Goal: Task Accomplishment & Management: Manage account settings

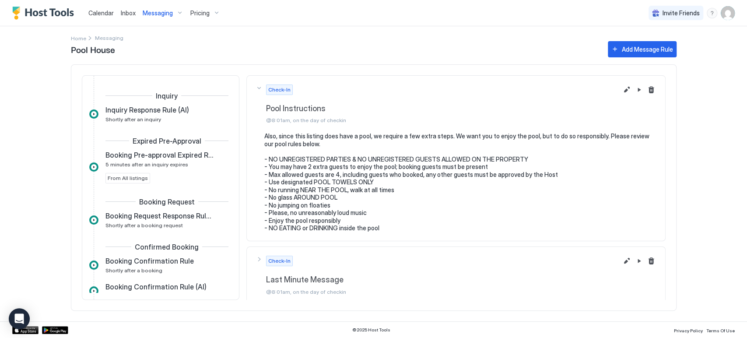
scroll to position [146, 0]
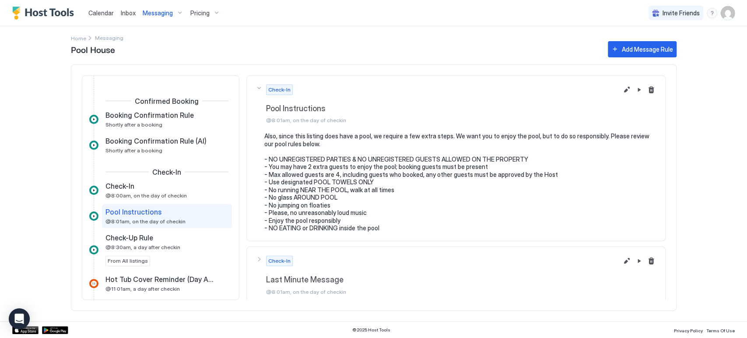
click at [168, 11] on span "Messaging" at bounding box center [158, 13] width 30 height 8
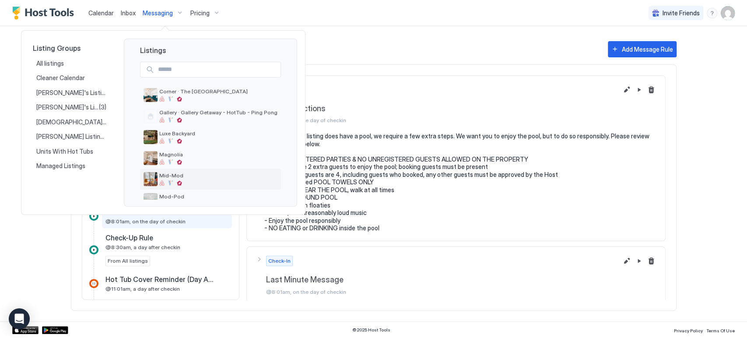
scroll to position [97, 0]
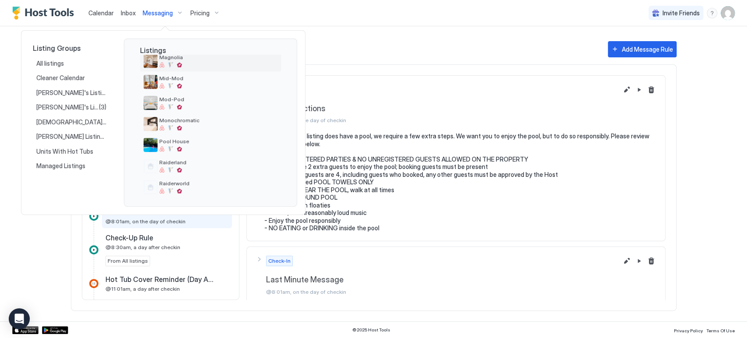
click at [203, 64] on div at bounding box center [218, 64] width 118 height 5
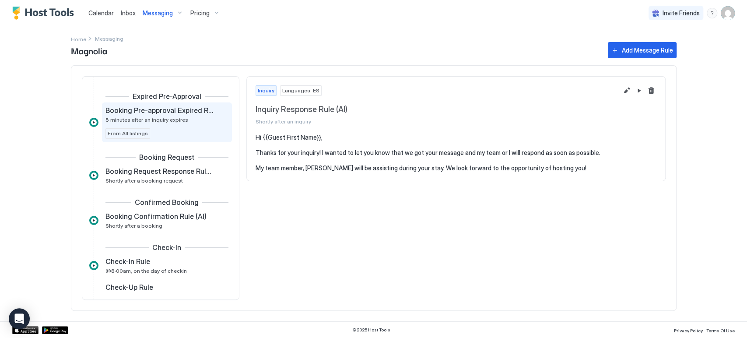
scroll to position [97, 0]
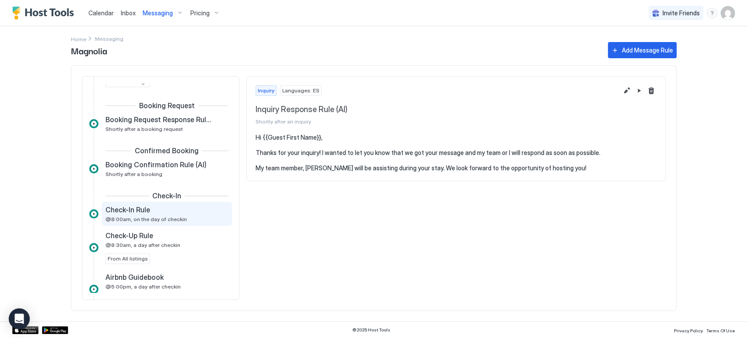
click at [168, 217] on span "@8:00am, on the day of checkin" at bounding box center [145, 219] width 81 height 7
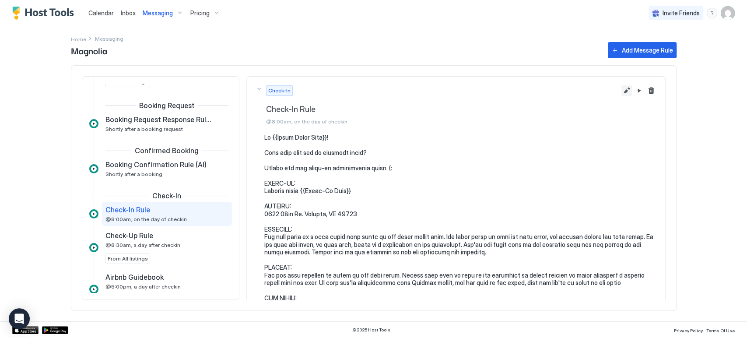
click at [621, 92] on button "Edit message rule" at bounding box center [626, 90] width 10 height 10
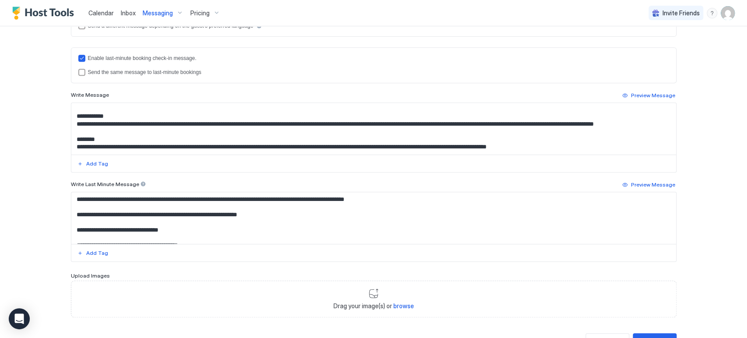
scroll to position [194, 0]
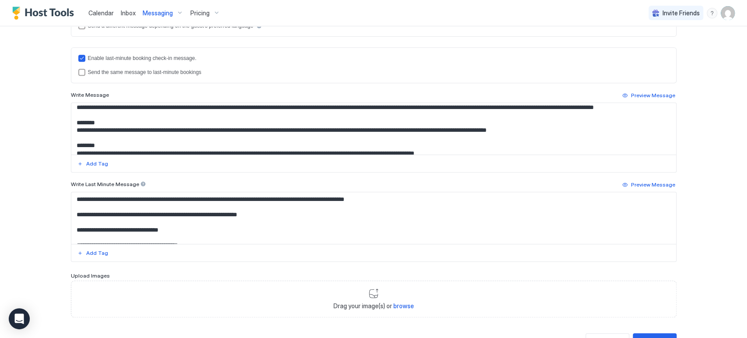
click at [161, 113] on textarea "Input Field" at bounding box center [373, 129] width 604 height 52
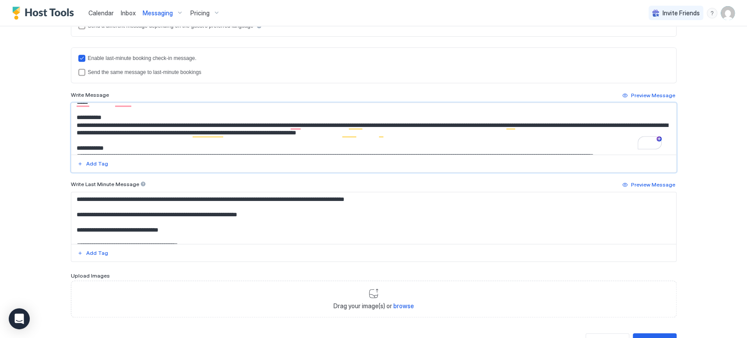
click at [154, 13] on span "Messaging" at bounding box center [158, 13] width 30 height 8
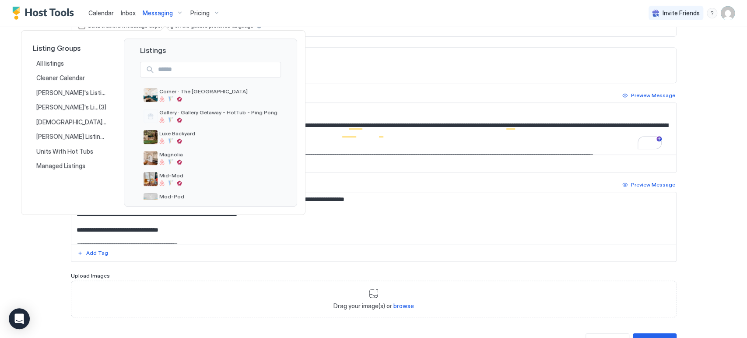
drag, startPoint x: 182, startPoint y: 139, endPoint x: 83, endPoint y: 186, distance: 109.9
click at [83, 186] on div "Listing Groups All listings Cleaner Calendar [PERSON_NAME]'s Listings [PERSON_N…" at bounding box center [71, 122] width 84 height 168
drag, startPoint x: 185, startPoint y: 137, endPoint x: 170, endPoint y: 136, distance: 14.5
click at [169, 136] on div "Luxe Backyard" at bounding box center [218, 137] width 118 height 14
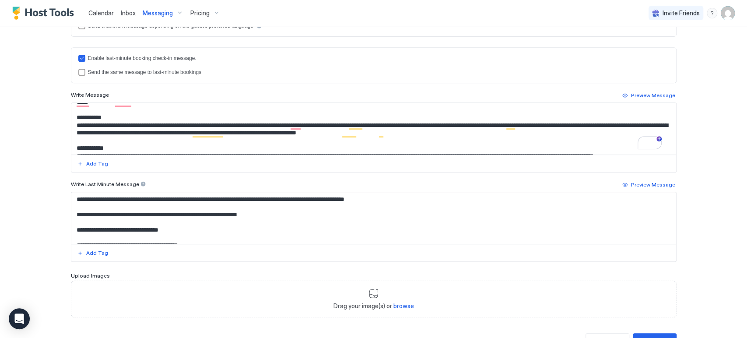
click at [170, 136] on div at bounding box center [373, 169] width 747 height 338
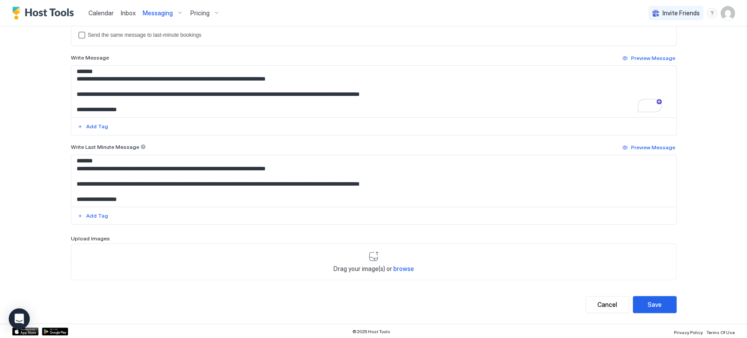
click at [94, 10] on span "Calendar" at bounding box center [100, 12] width 25 height 7
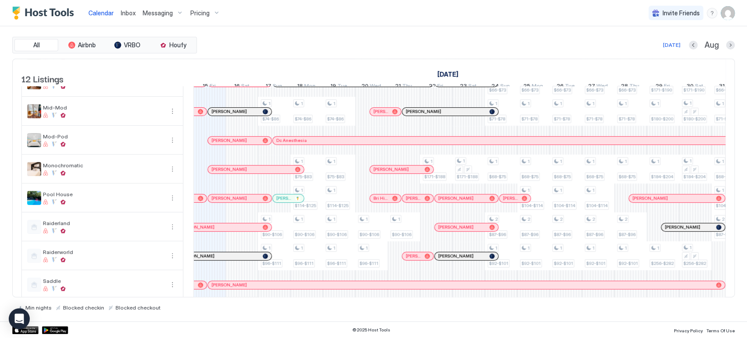
scroll to position [150, 0]
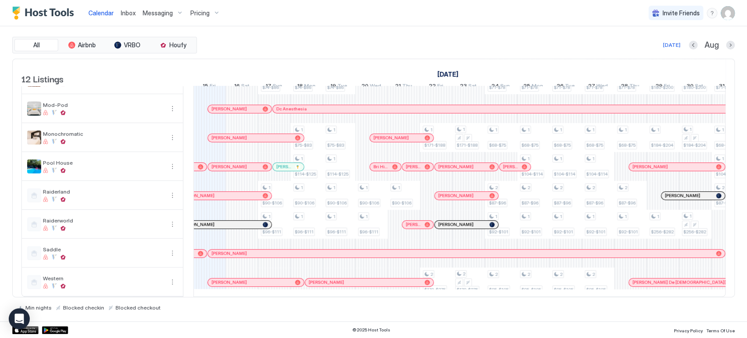
click at [129, 14] on span "Inbox" at bounding box center [128, 12] width 15 height 7
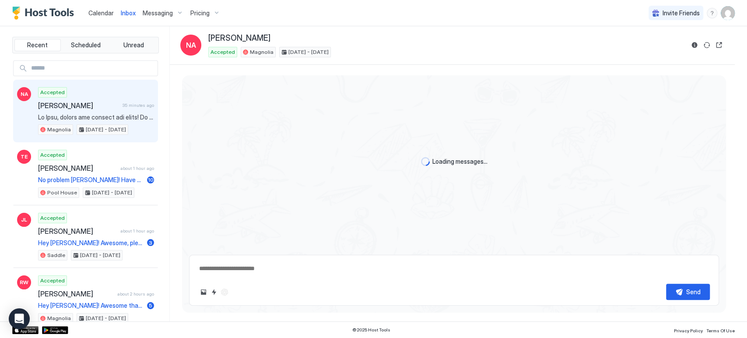
scroll to position [304, 0]
